Goal: Information Seeking & Learning: Learn about a topic

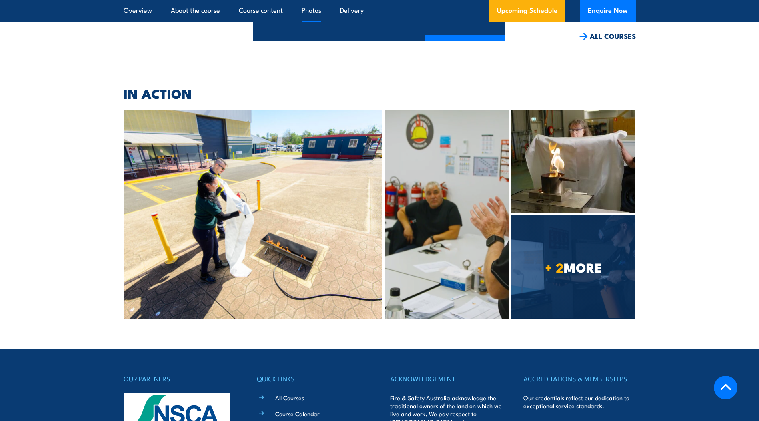
scroll to position [4146, 0]
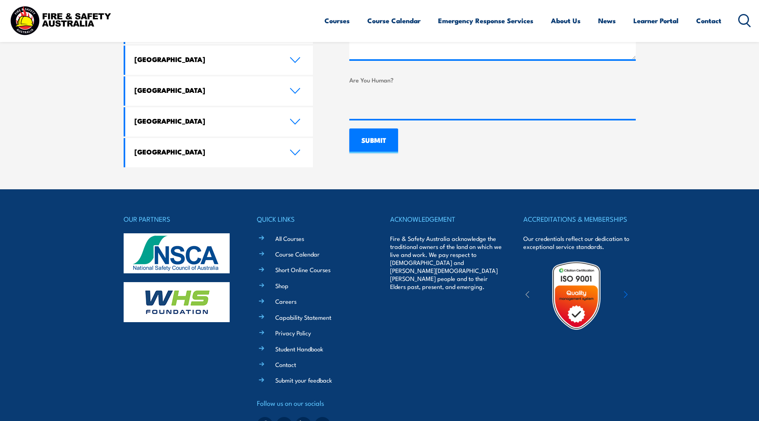
scroll to position [582, 0]
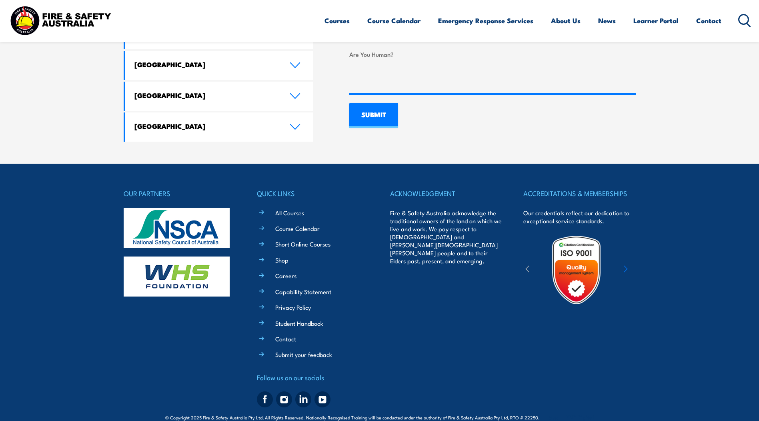
click at [194, 343] on div "OUR PARTNERS" at bounding box center [180, 299] width 112 height 223
click at [283, 303] on link "Privacy Policy" at bounding box center [293, 307] width 36 height 8
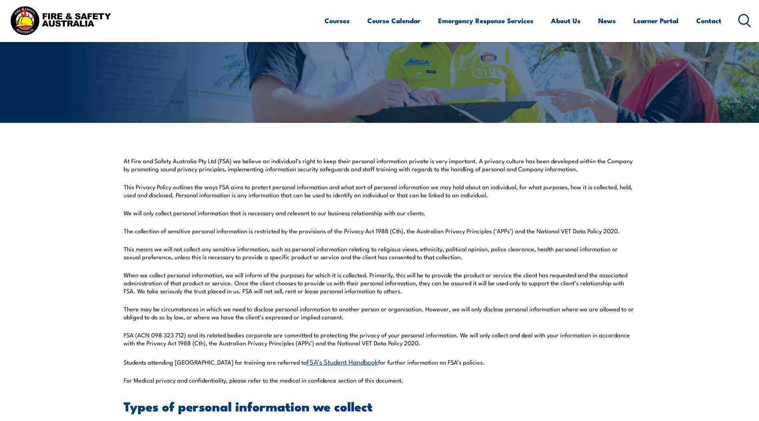
scroll to position [200, 0]
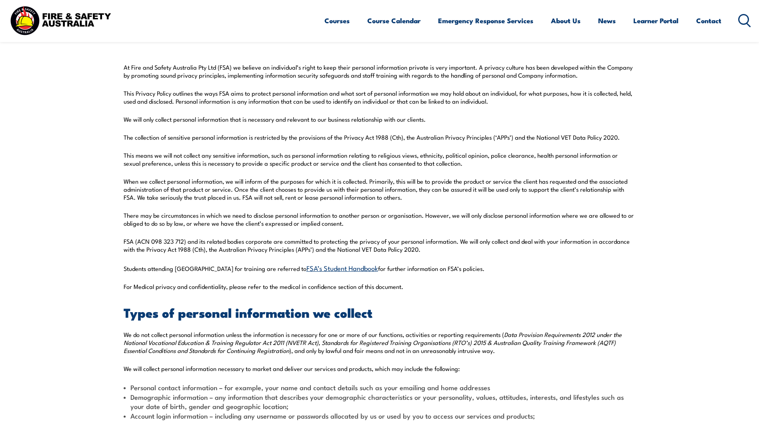
click at [317, 311] on h2 "Types of personal information we collect" at bounding box center [380, 312] width 512 height 11
click at [300, 190] on p "When we collect personal information, we will inform of the purposes for which …" at bounding box center [380, 189] width 512 height 24
